Goal: Information Seeking & Learning: Check status

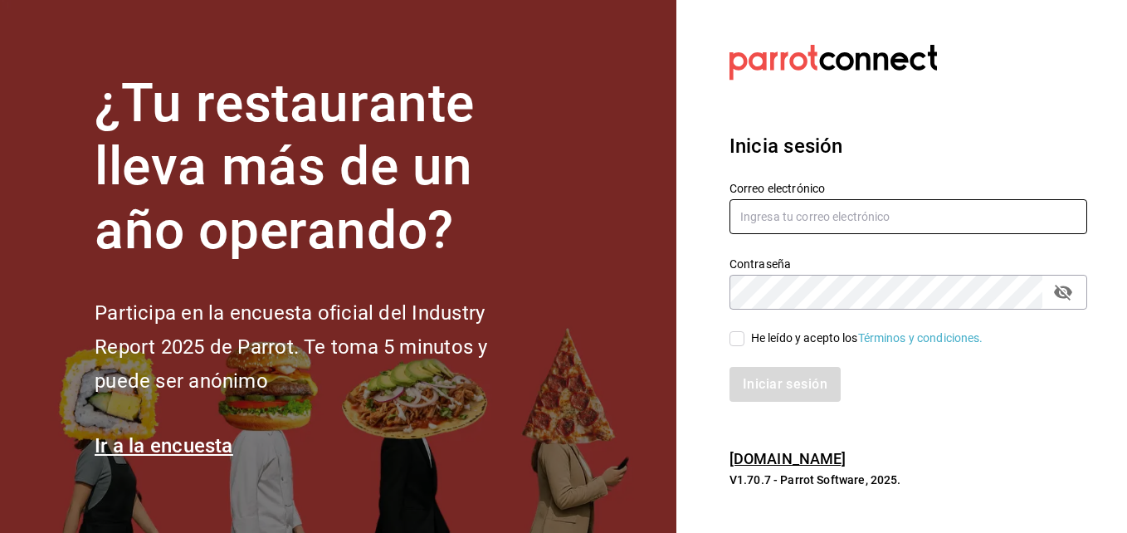
type input "[EMAIL_ADDRESS][DOMAIN_NAME]"
click at [736, 345] on input "He leído y acepto los Términos y condiciones." at bounding box center [737, 338] width 15 height 15
checkbox input "true"
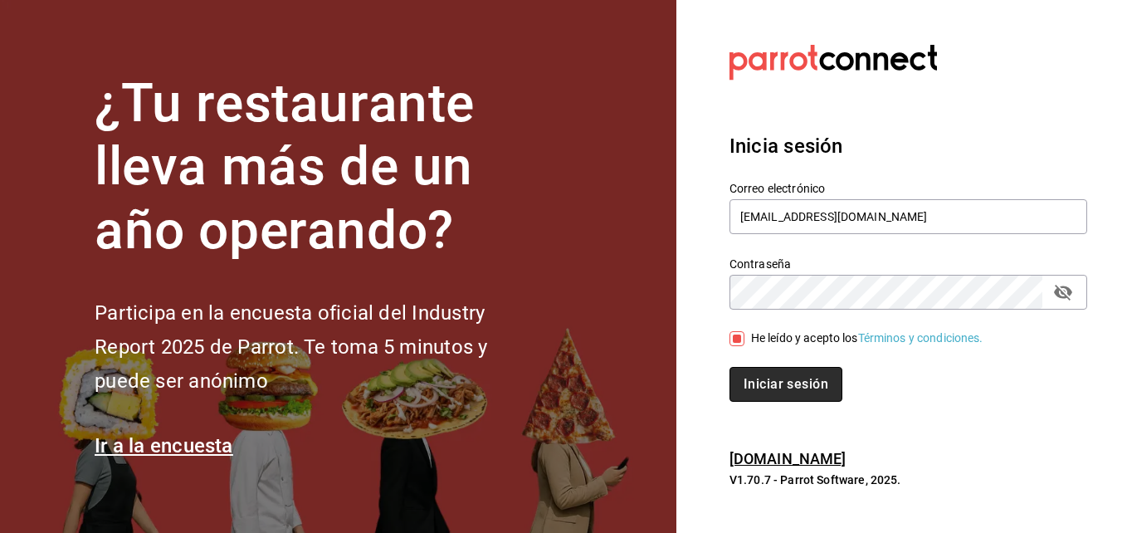
click at [763, 384] on button "Iniciar sesión" at bounding box center [786, 384] width 113 height 35
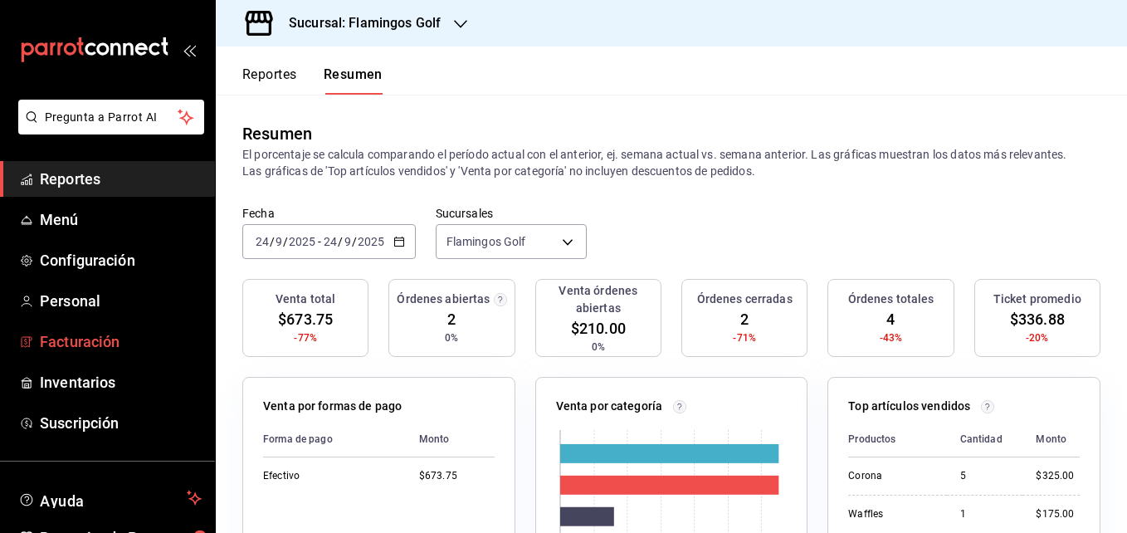
click at [96, 345] on span "Facturación" at bounding box center [121, 341] width 162 height 22
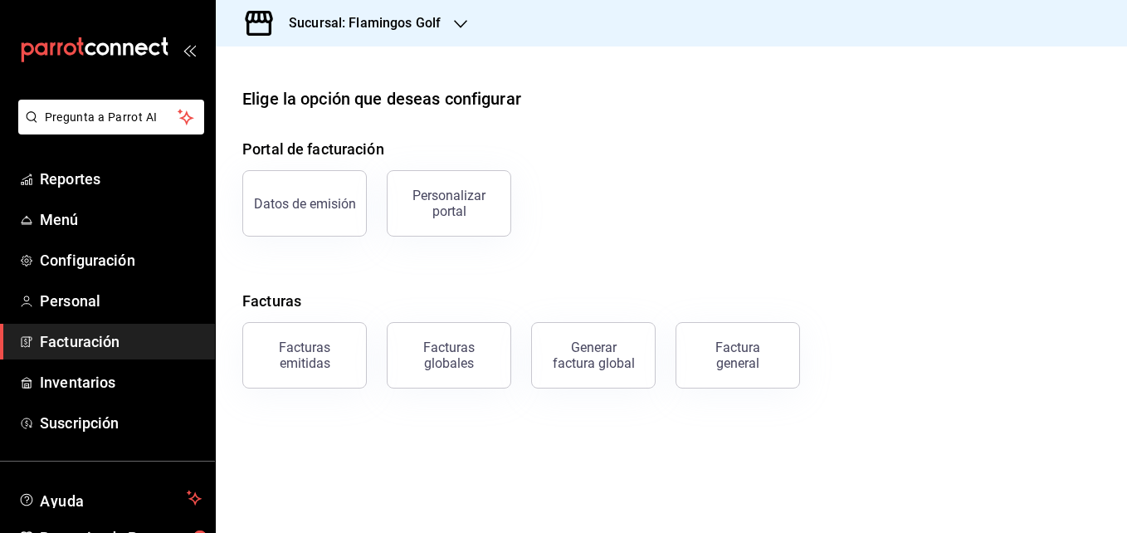
click at [467, 22] on icon "button" at bounding box center [460, 23] width 13 height 13
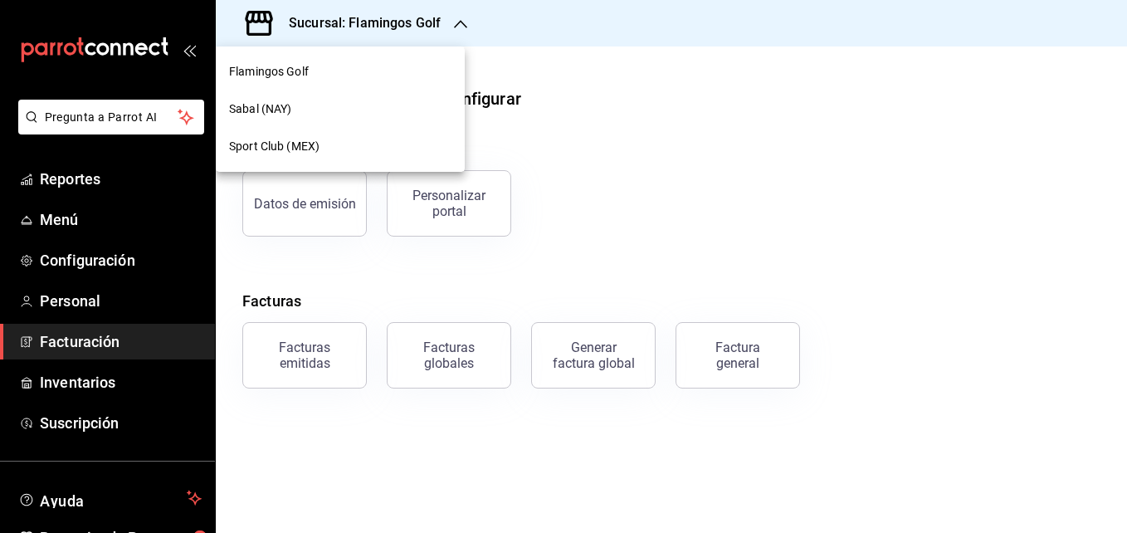
click at [276, 107] on span "Sabal (NAY)" at bounding box center [260, 108] width 62 height 17
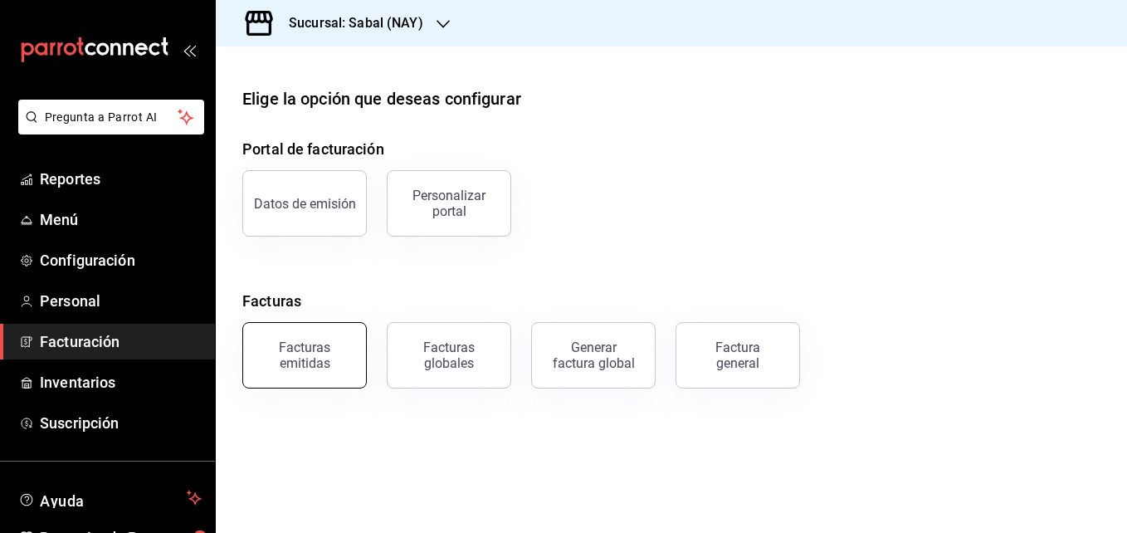
click at [317, 365] on div "Facturas emitidas" at bounding box center [304, 356] width 103 height 32
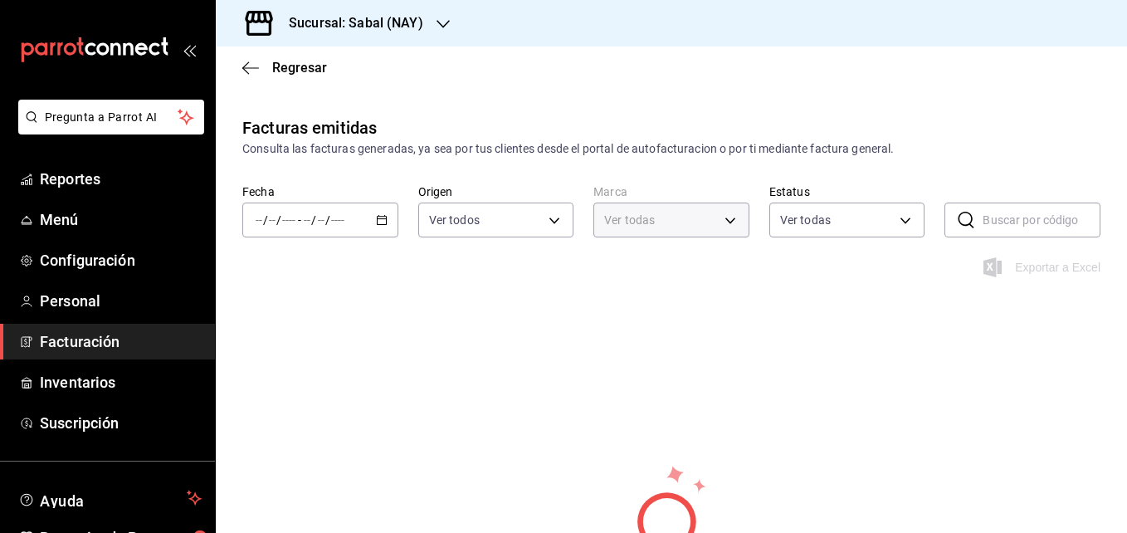
type input "7bb9fc4a-963e-4e00-9402-9ac56289446f"
click at [374, 227] on div "/ / - / /" at bounding box center [320, 220] width 156 height 35
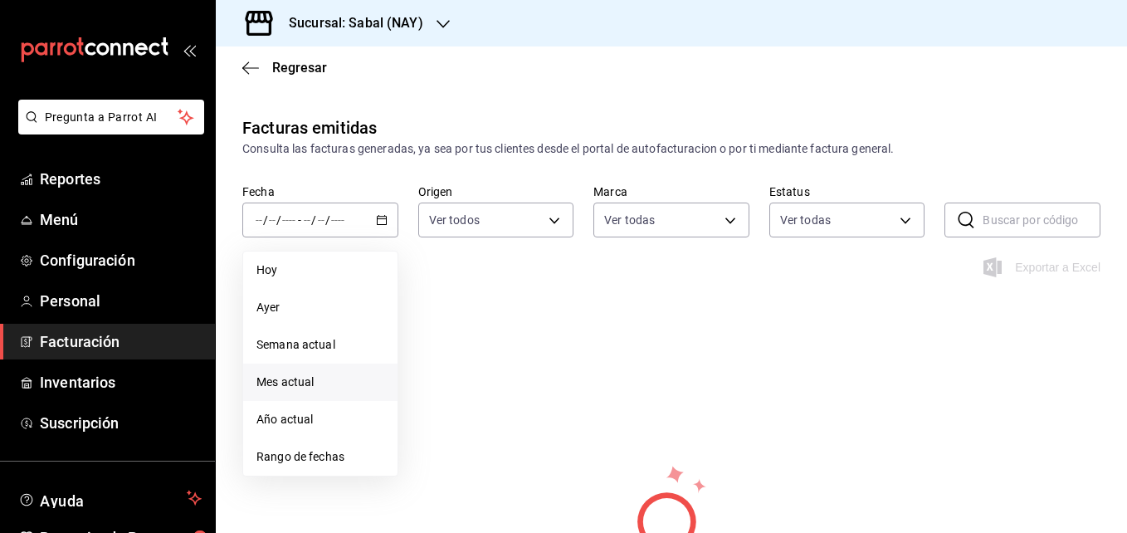
click at [293, 393] on li "Mes actual" at bounding box center [320, 382] width 154 height 37
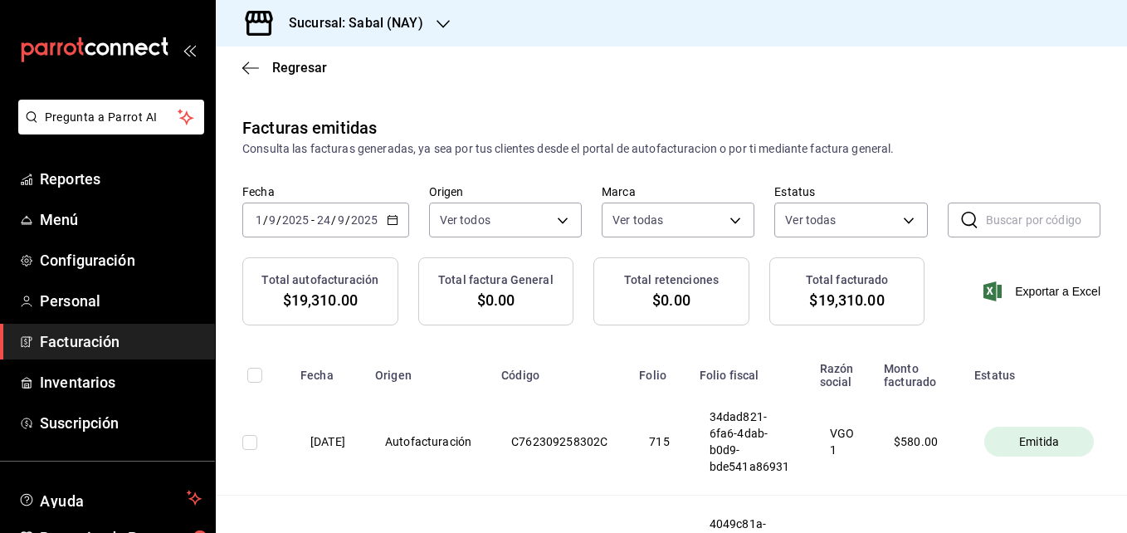
click at [438, 26] on icon "button" at bounding box center [443, 23] width 13 height 13
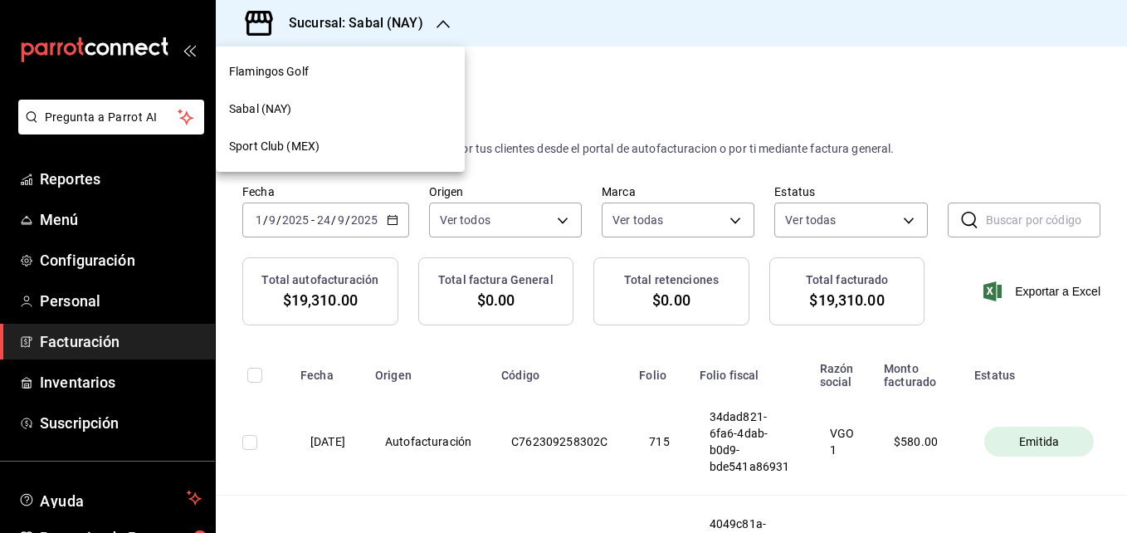
click at [280, 72] on span "Flamingos Golf" at bounding box center [269, 71] width 80 height 17
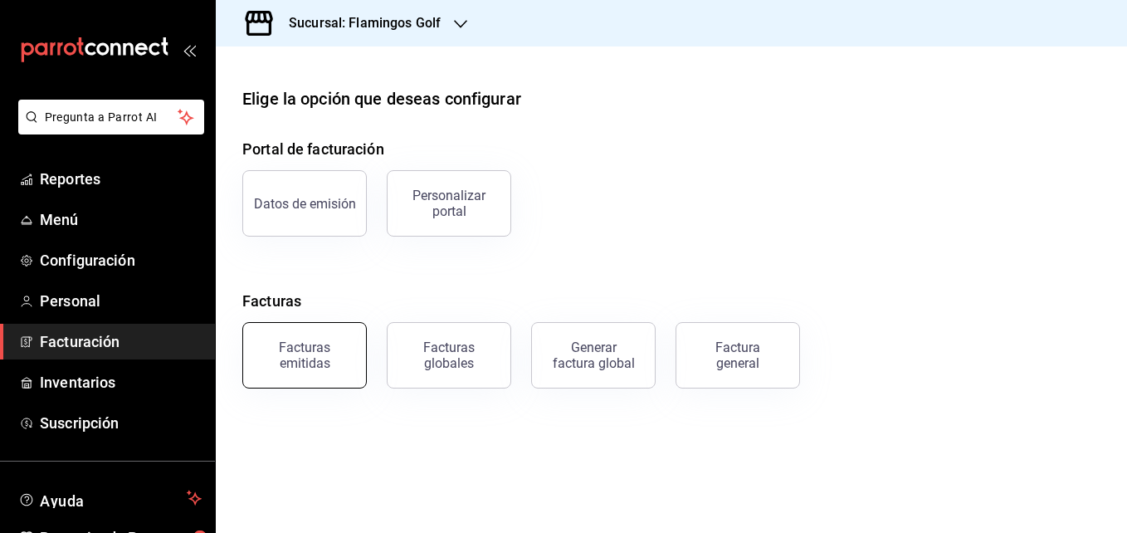
click at [330, 363] on div "Facturas emitidas" at bounding box center [304, 356] width 103 height 32
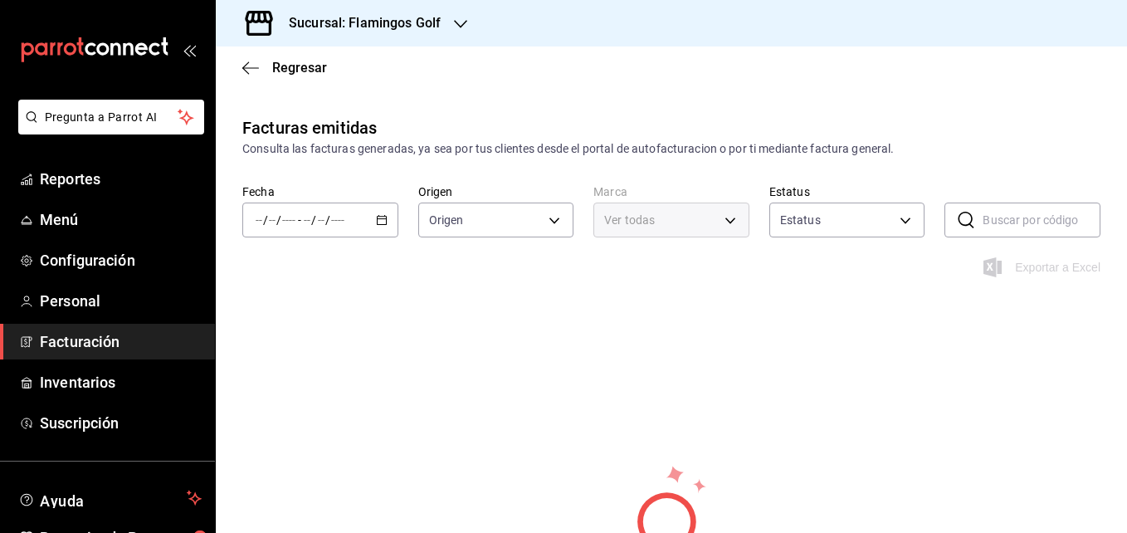
type input "ORDER_INVOICE,GENERAL_INVOICE"
type input "ACTIVE,PENDING_CANCELLATION,CANCELLED,PRE_CANCELLED"
type input "fcb6ad62-2d7c-4c8d-a7b9-f3ea60482d45"
click at [378, 219] on \(Stroke\) "button" at bounding box center [381, 218] width 9 height 1
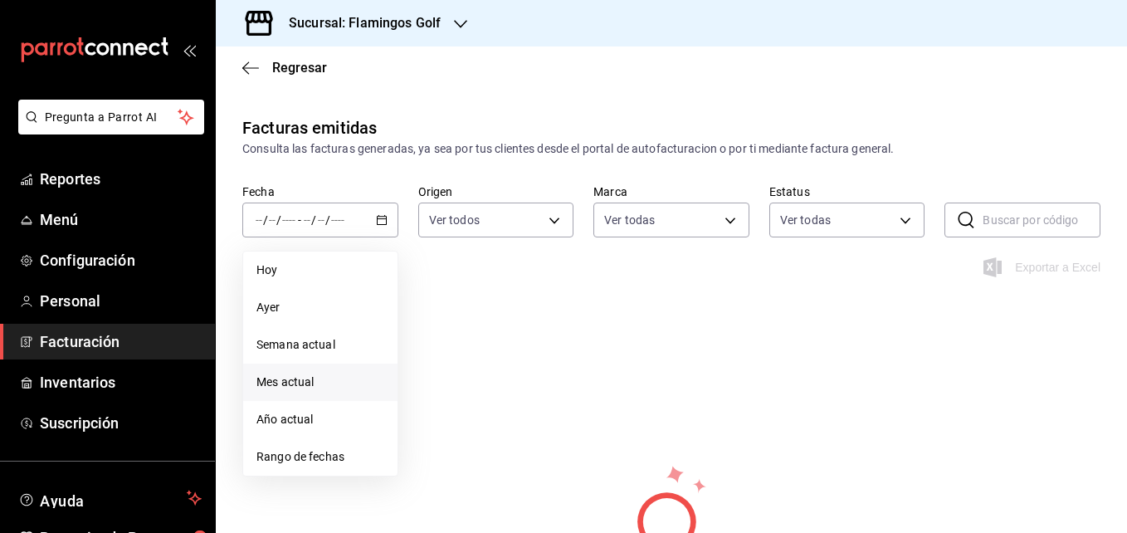
click at [305, 383] on span "Mes actual" at bounding box center [321, 382] width 128 height 17
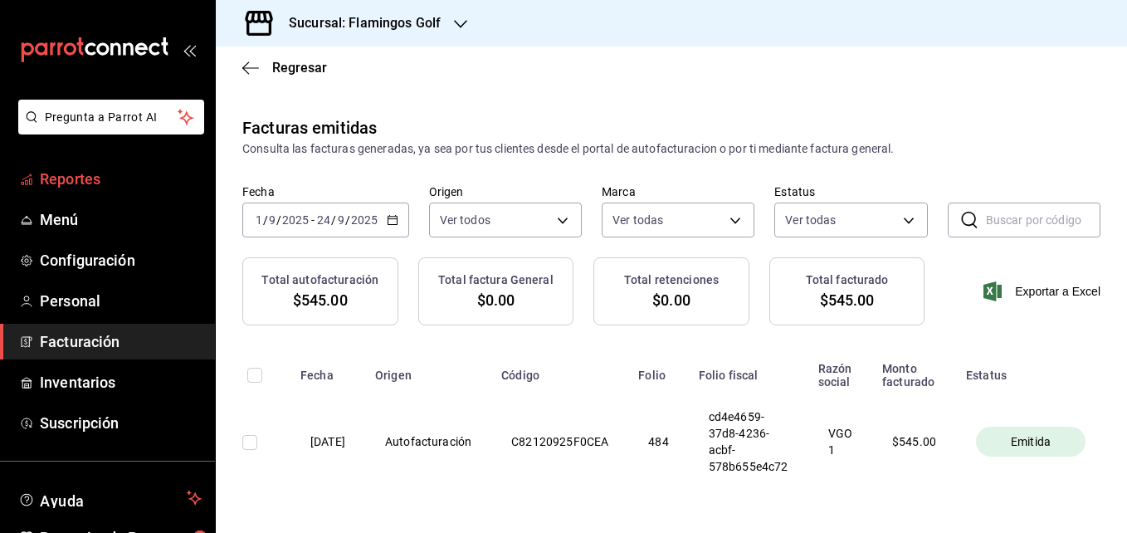
click at [81, 185] on span "Reportes" at bounding box center [121, 179] width 162 height 22
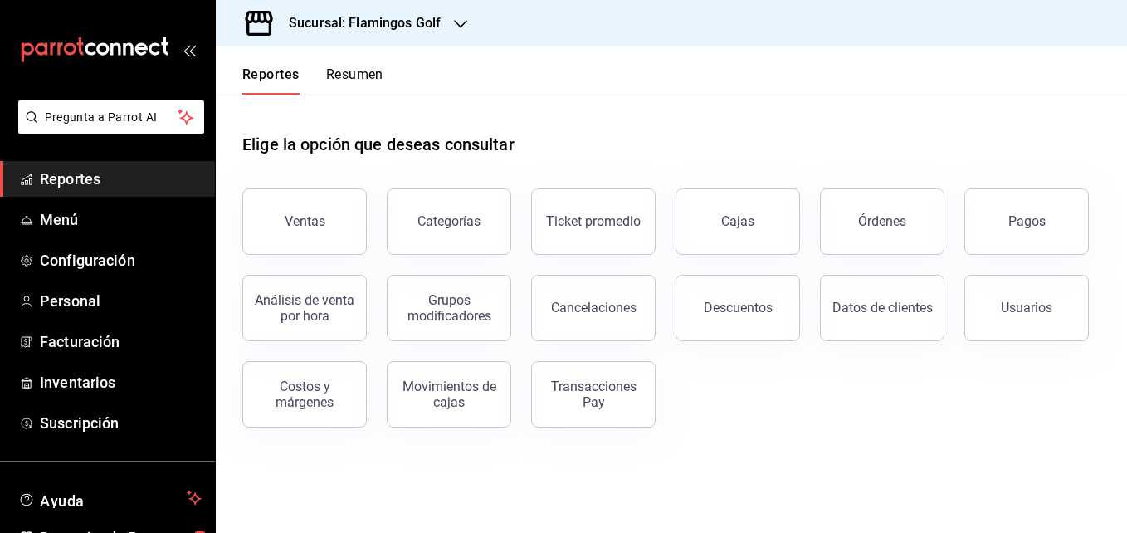
click at [467, 24] on icon "button" at bounding box center [460, 23] width 13 height 13
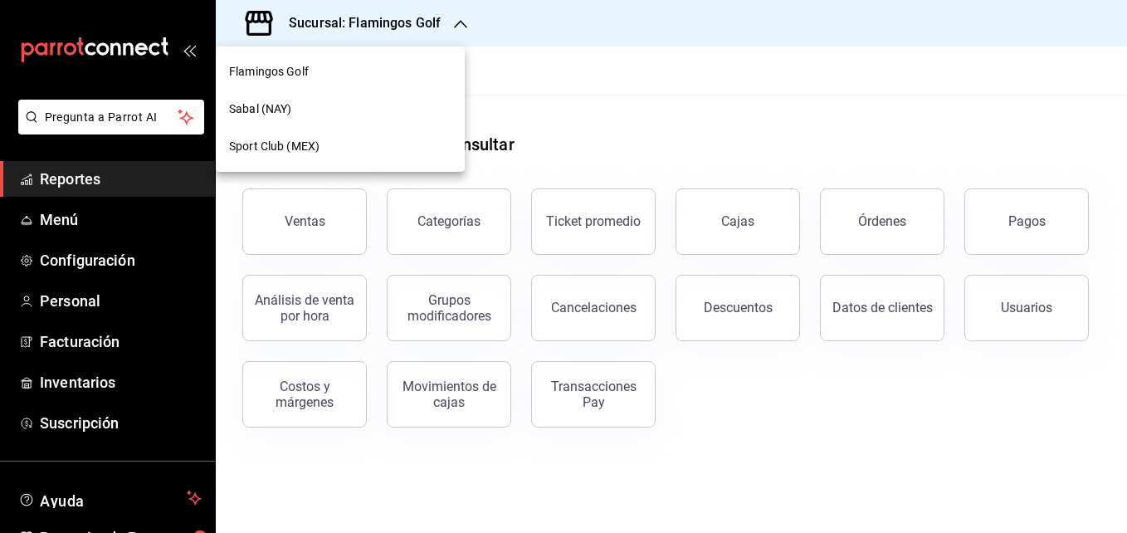
click at [284, 112] on span "Sabal (NAY)" at bounding box center [260, 108] width 62 height 17
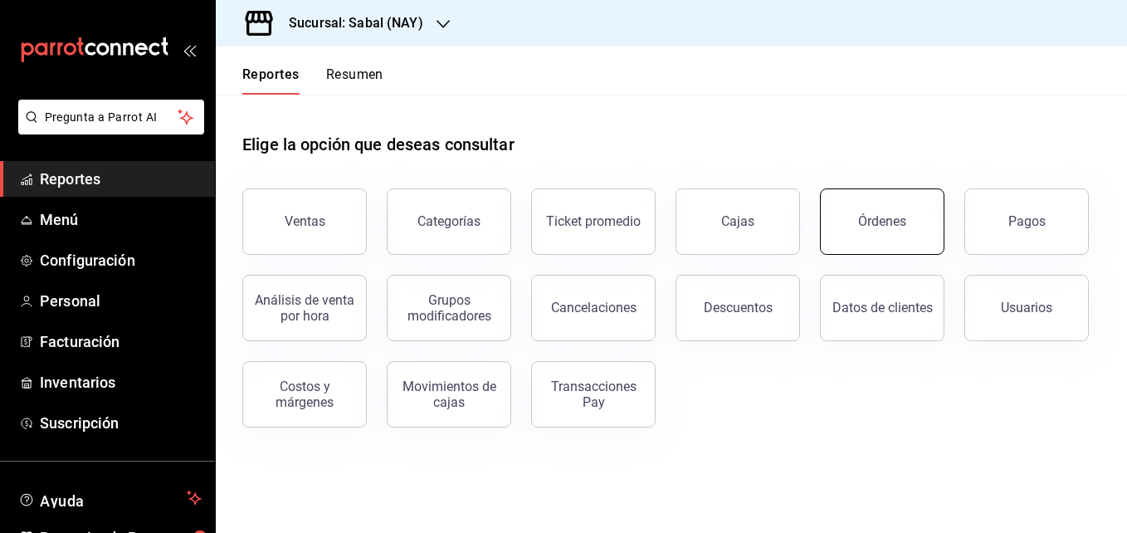
click at [887, 231] on button "Órdenes" at bounding box center [882, 221] width 125 height 66
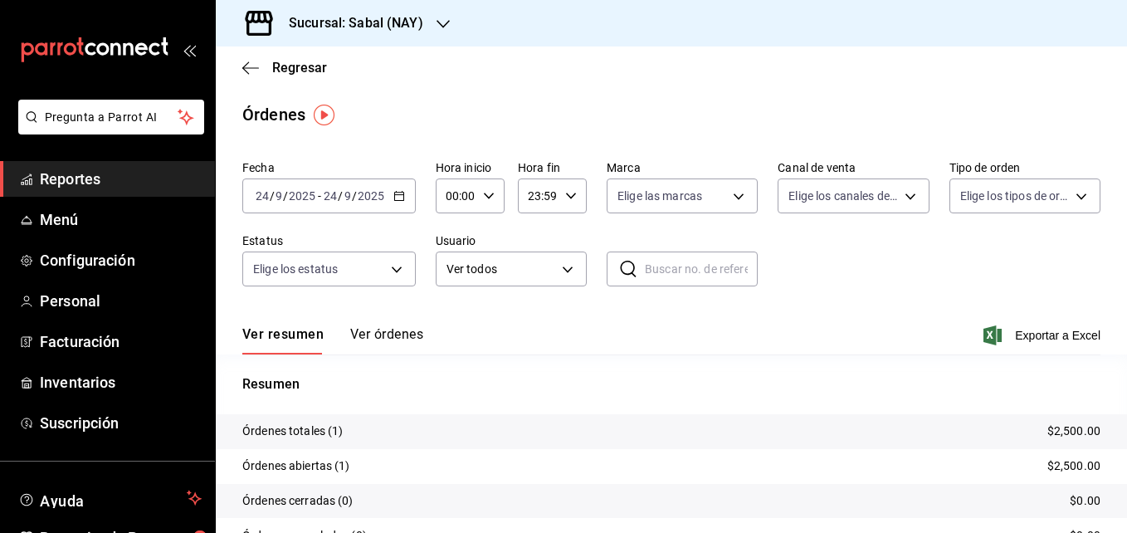
click at [400, 199] on icon "button" at bounding box center [400, 196] width 12 height 12
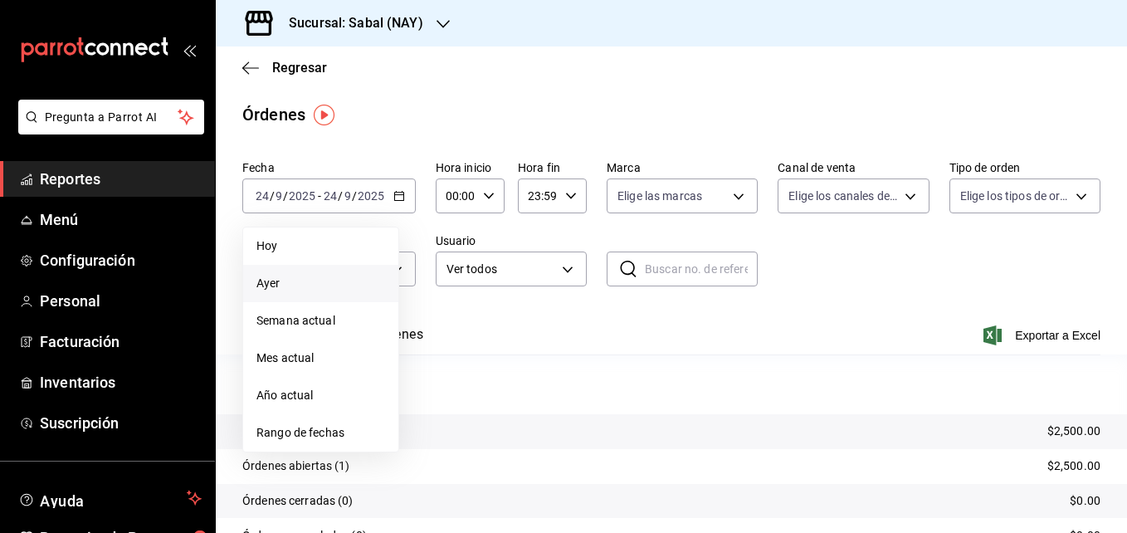
click at [286, 287] on span "Ayer" at bounding box center [321, 283] width 129 height 17
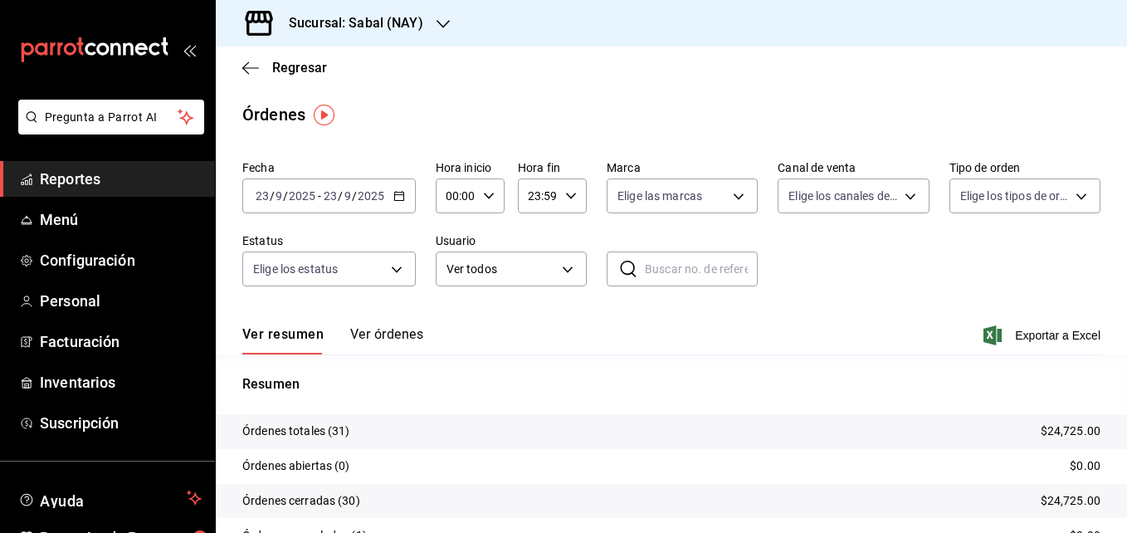
click at [399, 198] on icon "button" at bounding box center [400, 196] width 12 height 12
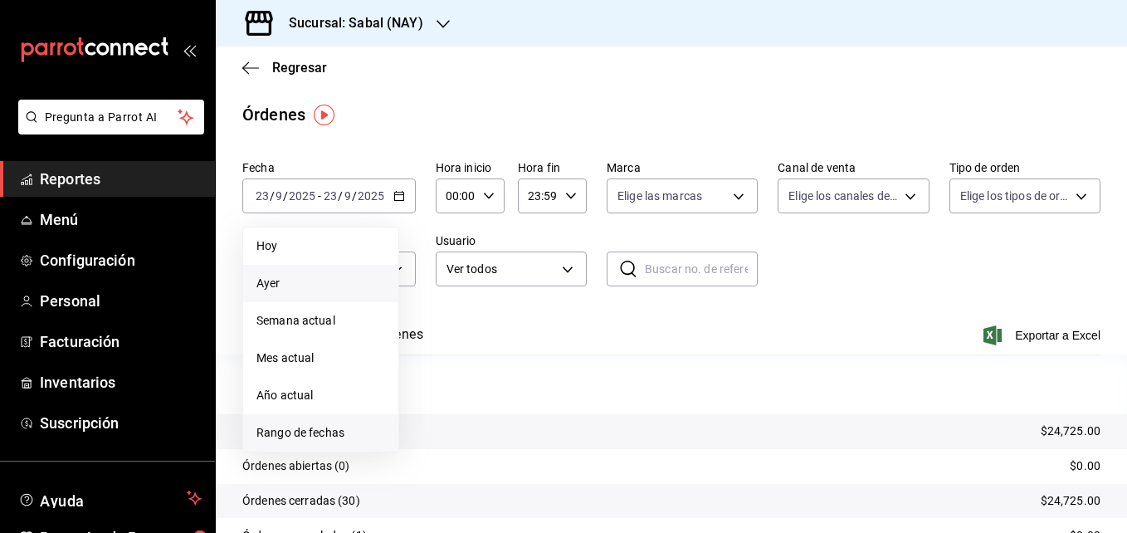
click at [319, 443] on li "Rango de fechas" at bounding box center [320, 432] width 155 height 37
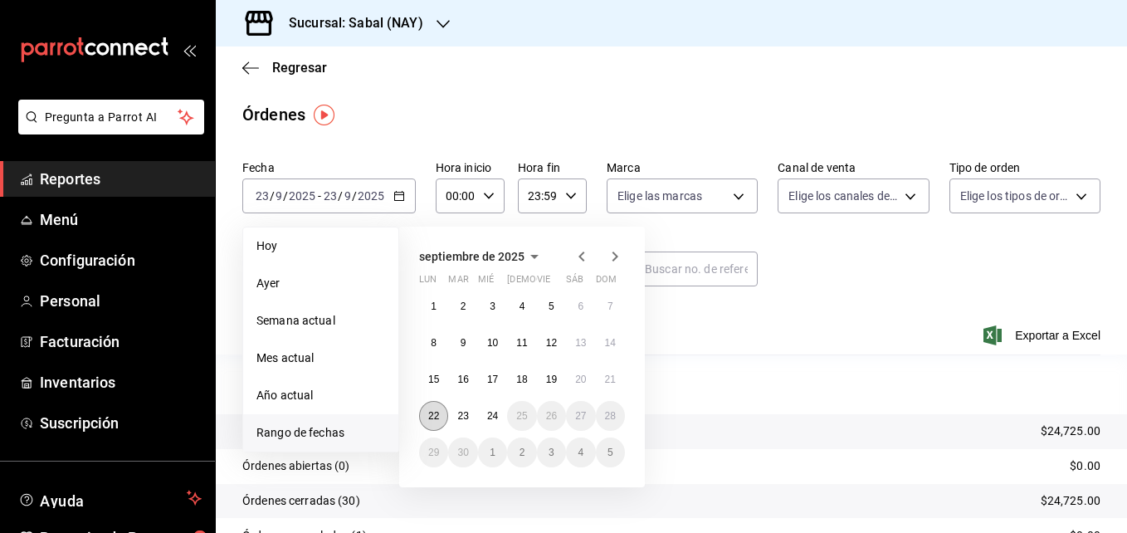
click at [438, 417] on abbr "22" at bounding box center [433, 416] width 11 height 12
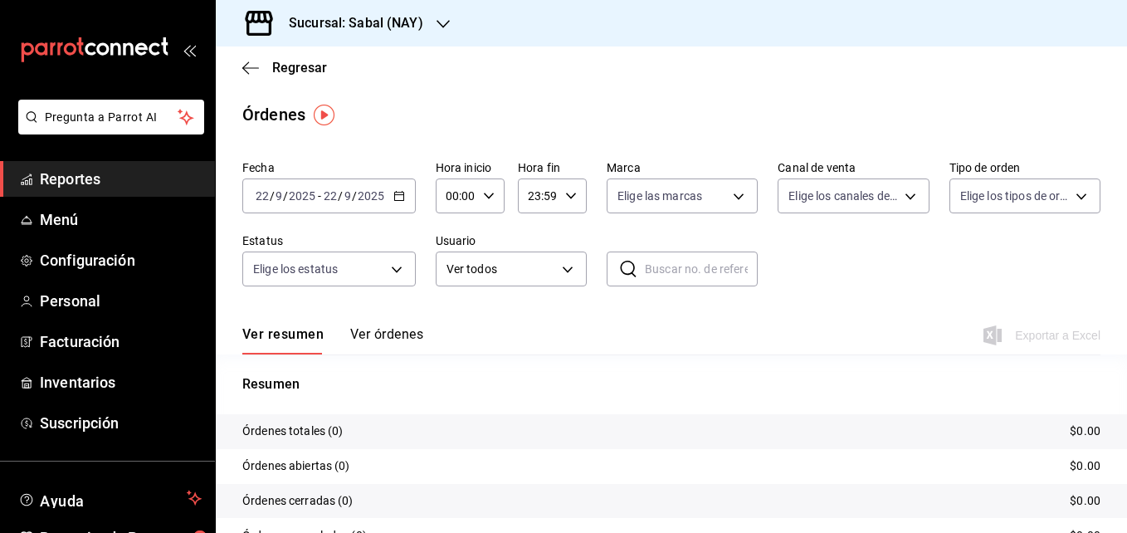
click at [400, 195] on \(Stroke\) "button" at bounding box center [398, 194] width 9 height 1
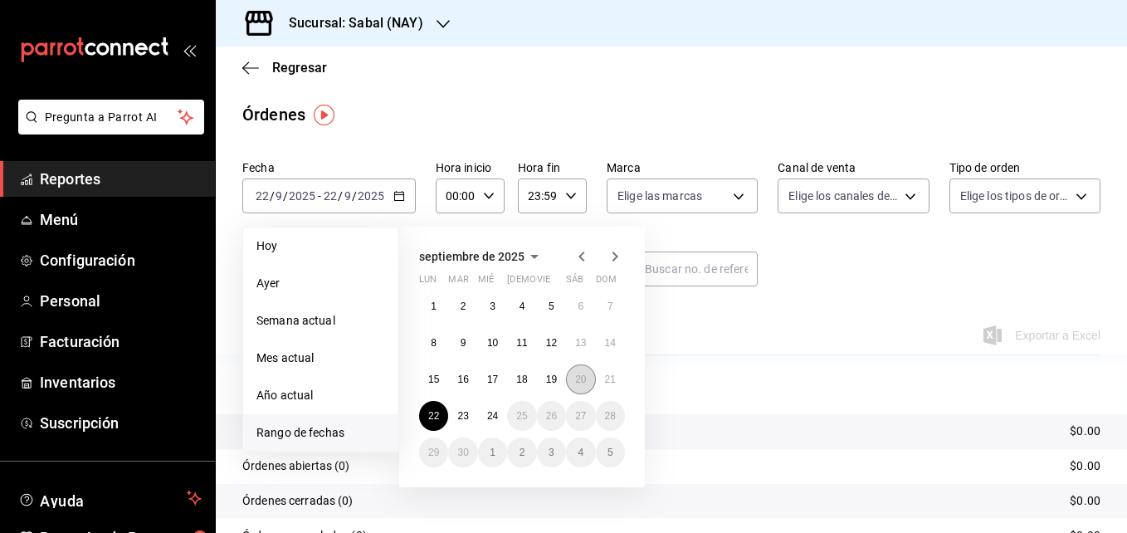
click at [577, 379] on abbr "20" at bounding box center [580, 380] width 11 height 12
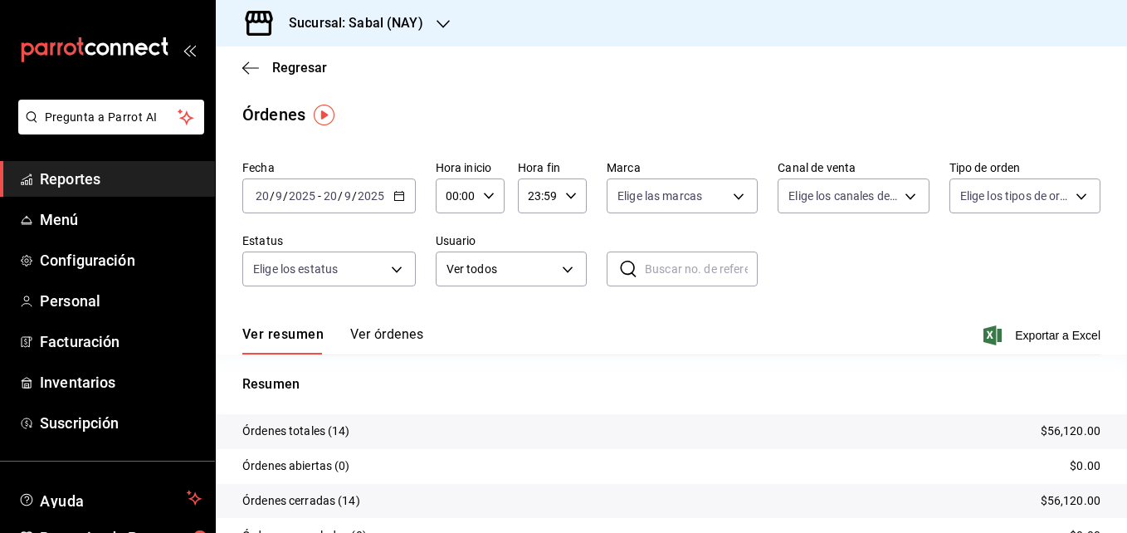
click at [398, 193] on icon "button" at bounding box center [400, 196] width 12 height 12
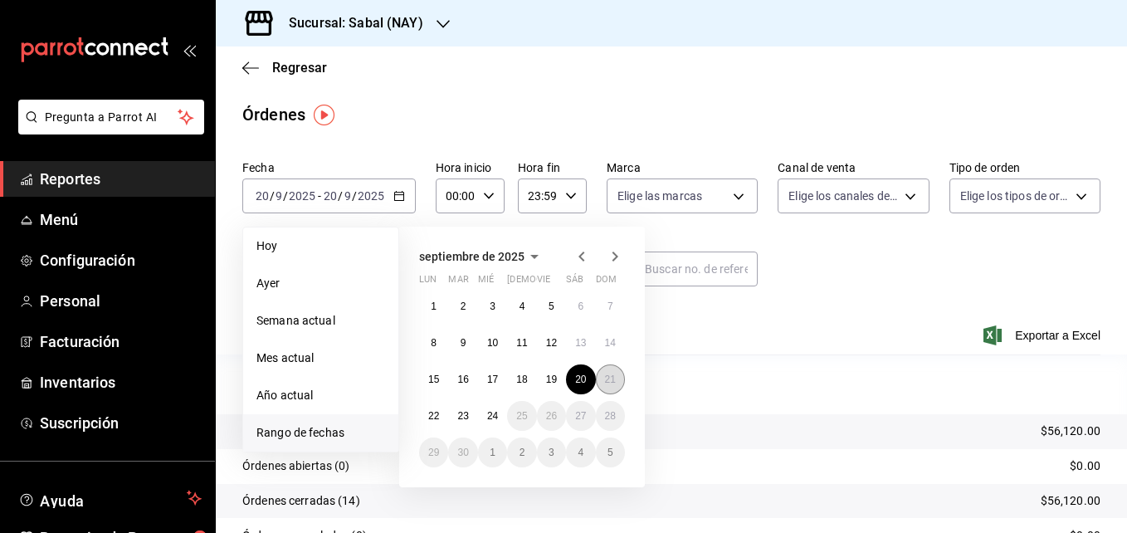
click at [606, 381] on abbr "21" at bounding box center [610, 380] width 11 height 12
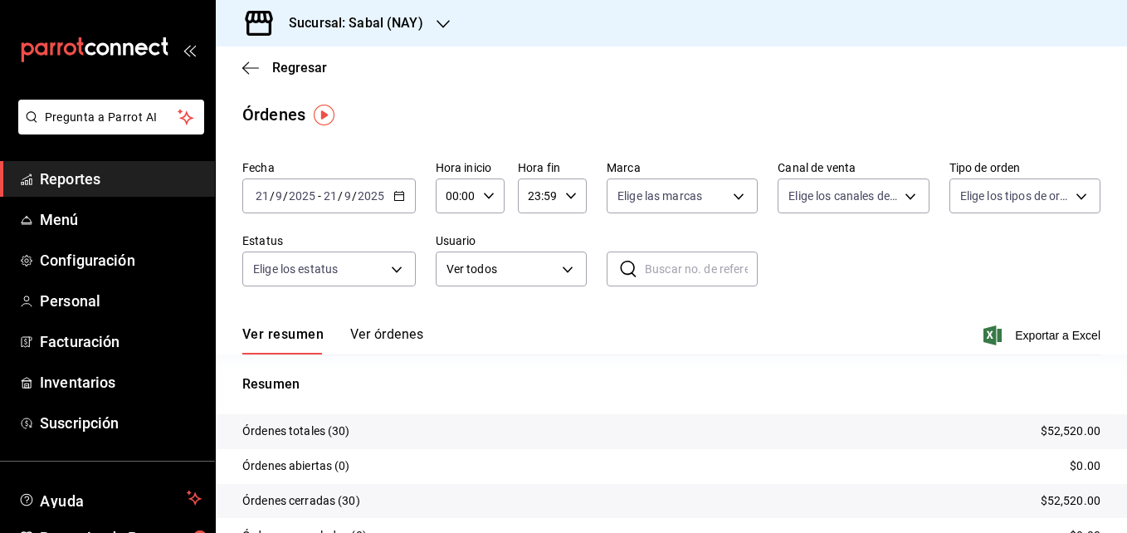
scroll to position [94, 0]
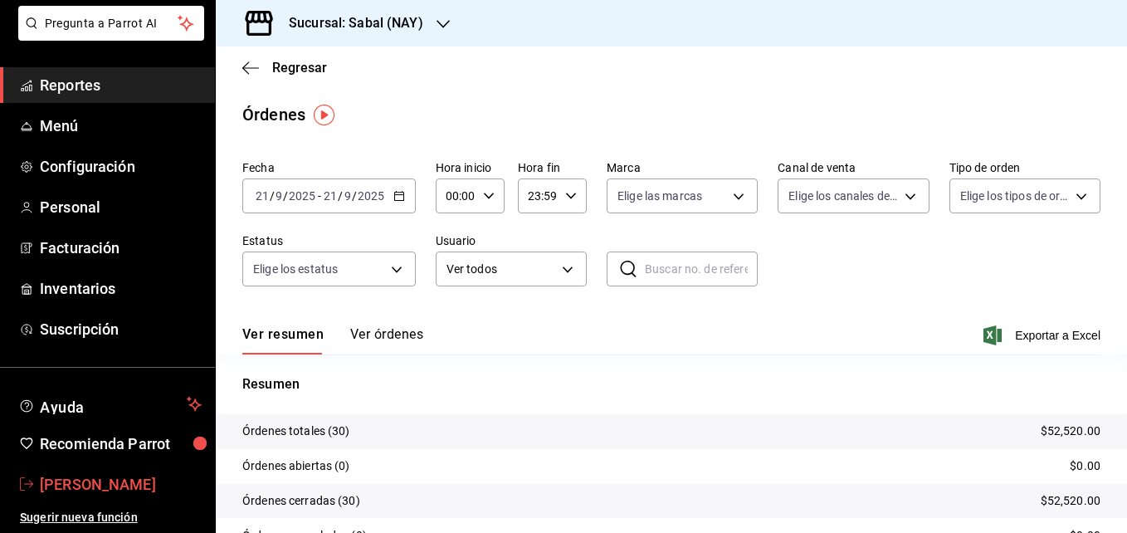
click at [105, 490] on span "Samael Joya" at bounding box center [121, 484] width 162 height 22
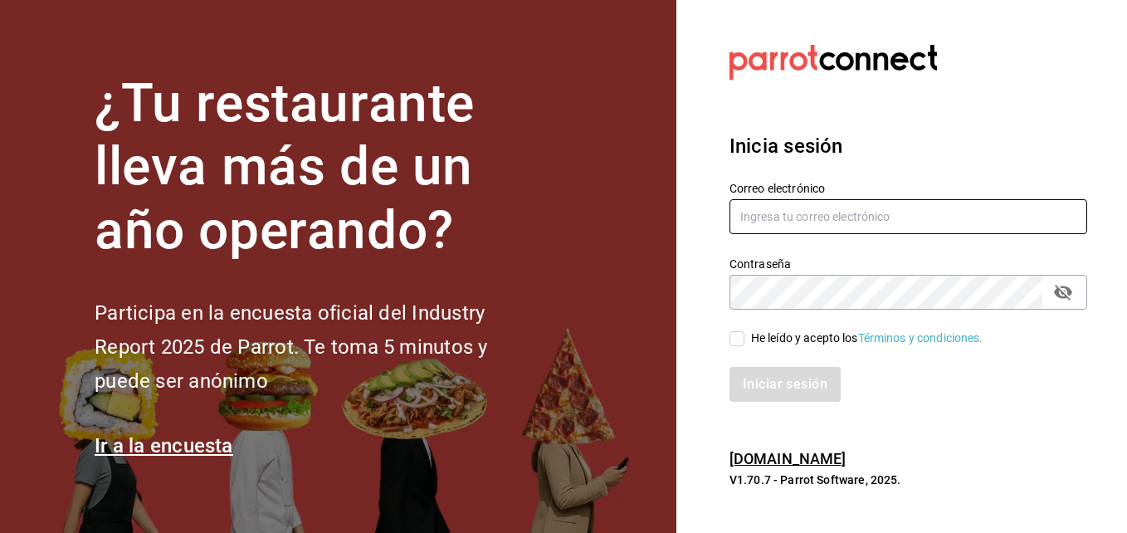
type input "sjoya@flamingosgolf.com.mx"
